Goal: Find specific page/section: Find specific page/section

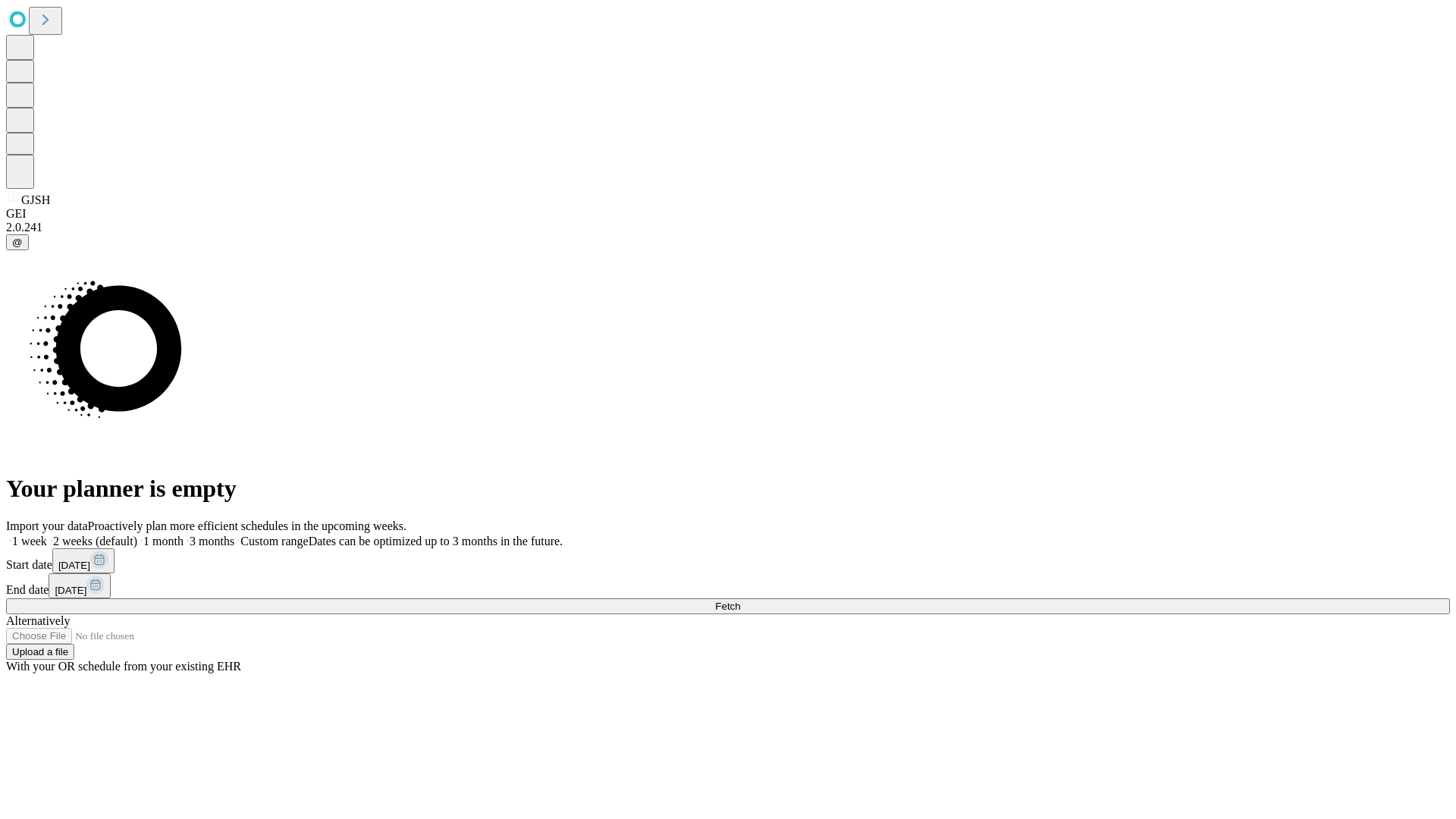
click at [740, 600] on span "Fetch" at bounding box center [727, 606] width 25 height 12
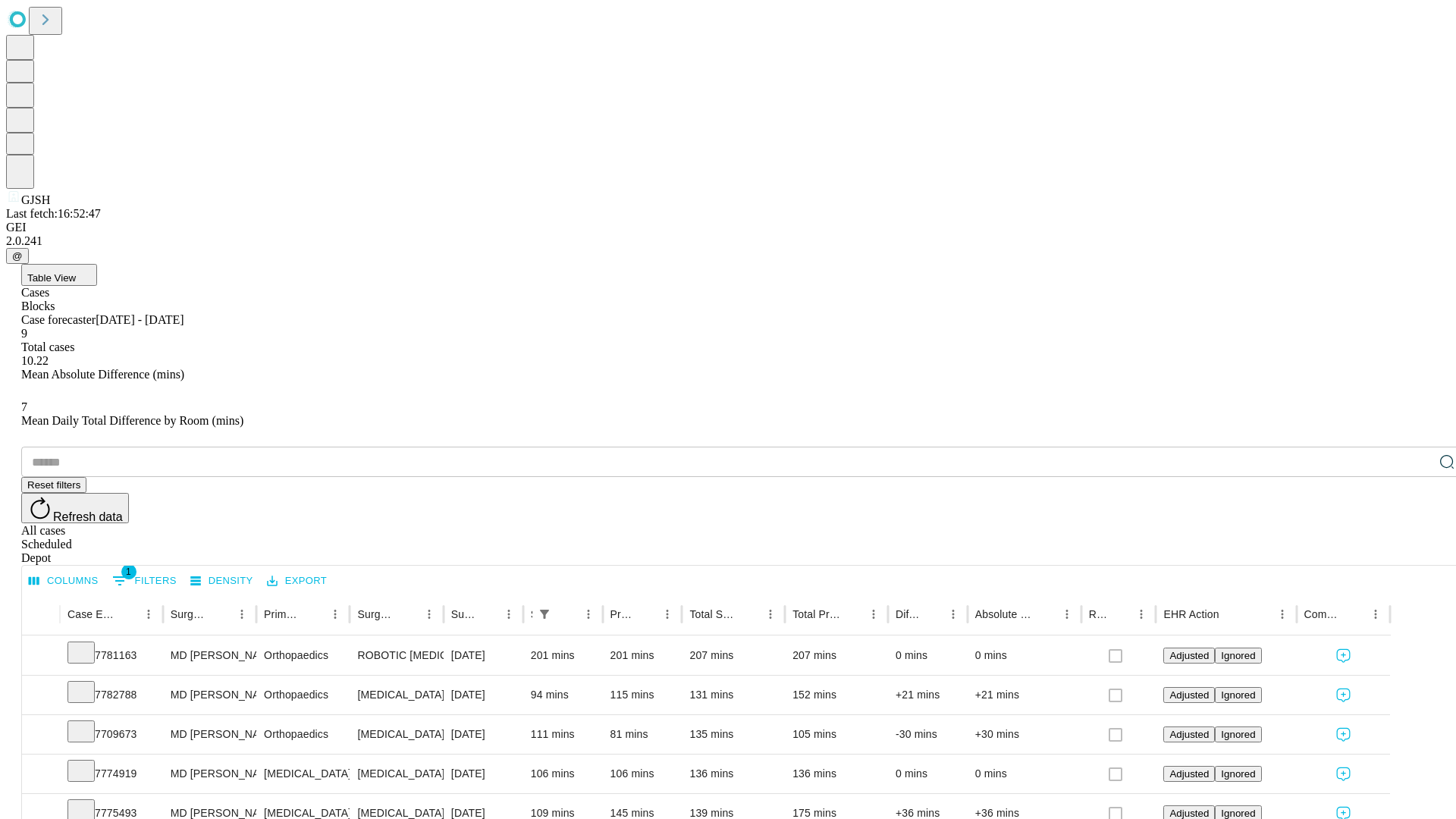
click at [1416, 552] on div "Depot" at bounding box center [743, 558] width 1444 height 13
